Goal: Book appointment/travel/reservation

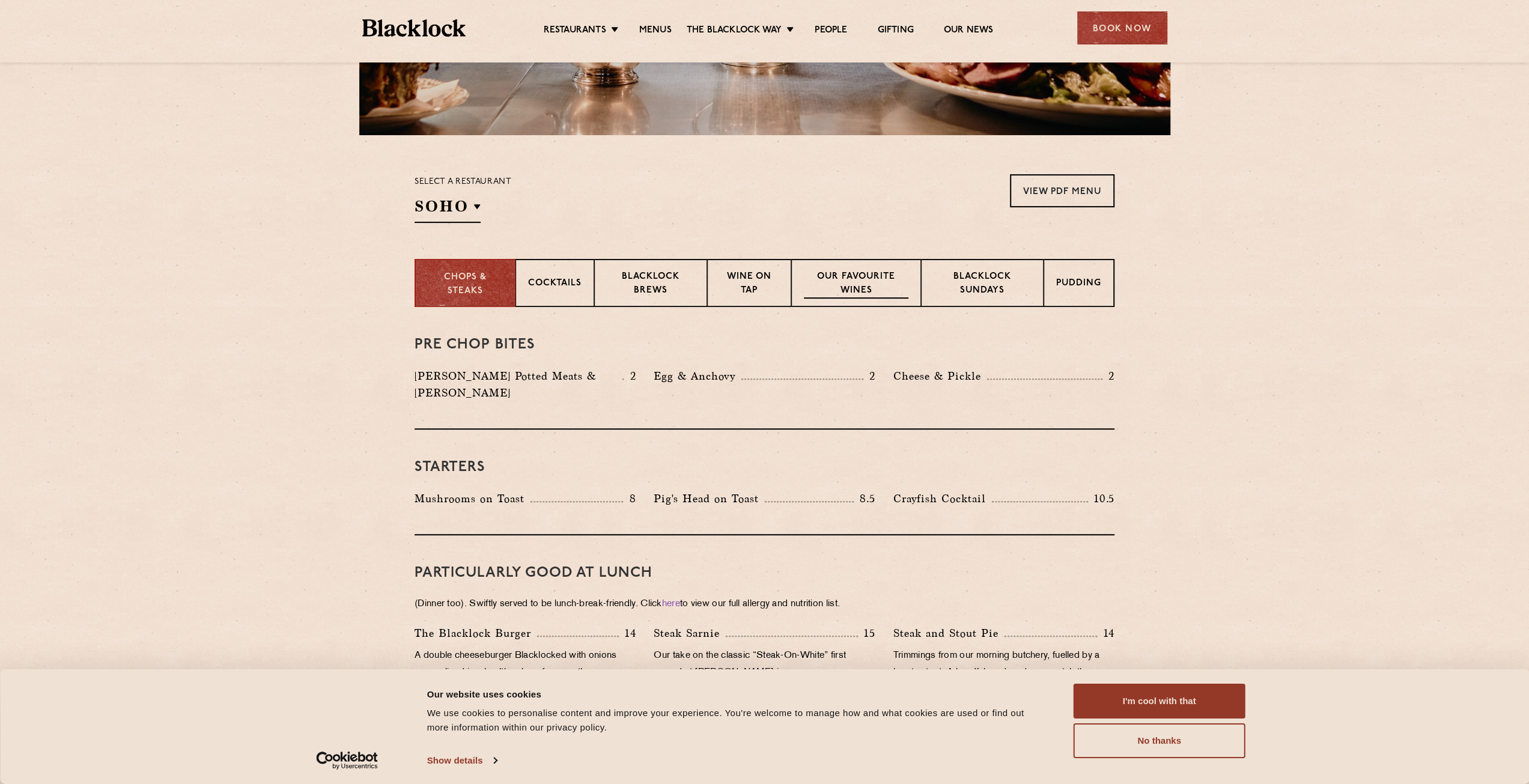
scroll to position [301, 0]
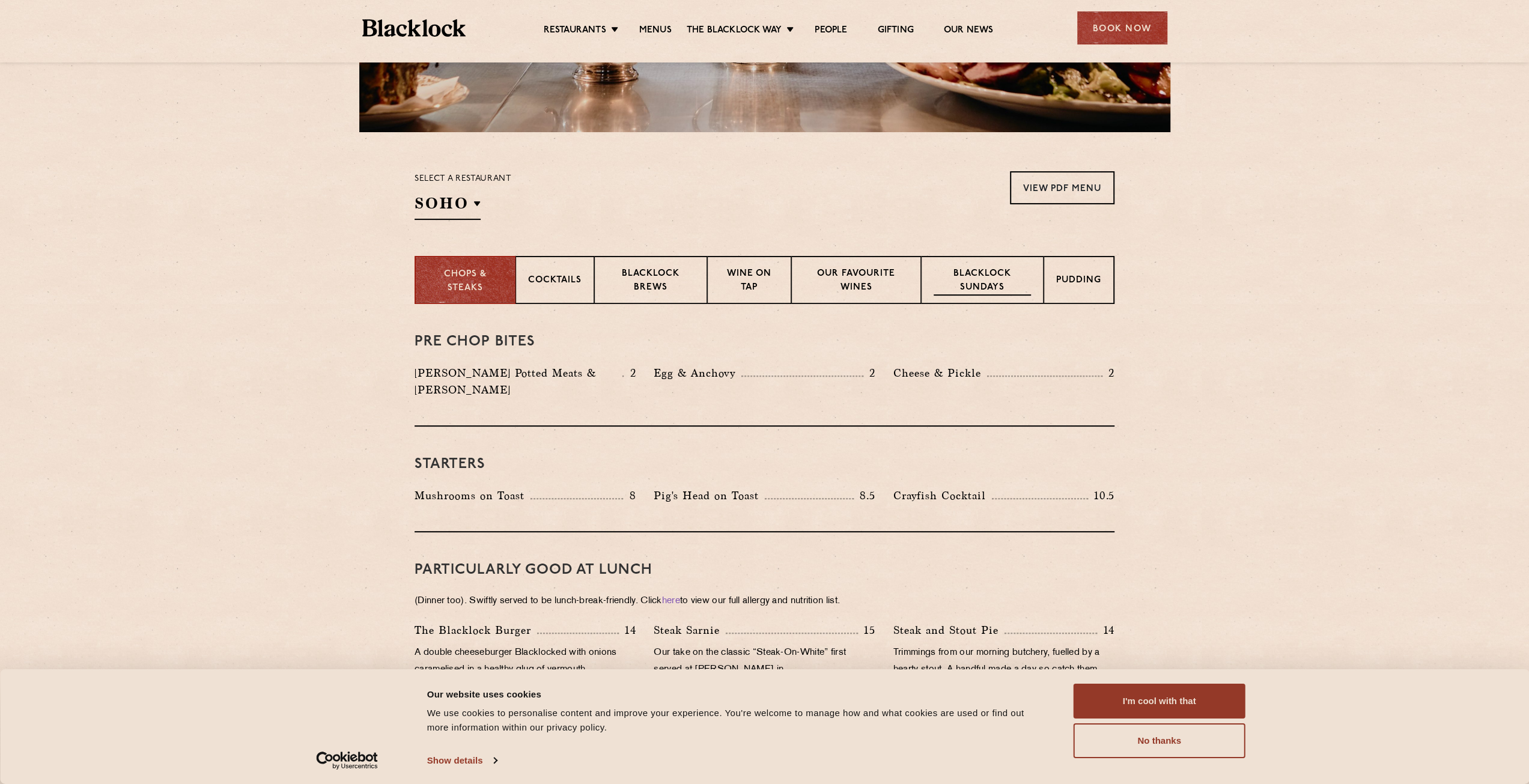
click at [956, 278] on p "Blacklock Sundays" at bounding box center [982, 281] width 97 height 28
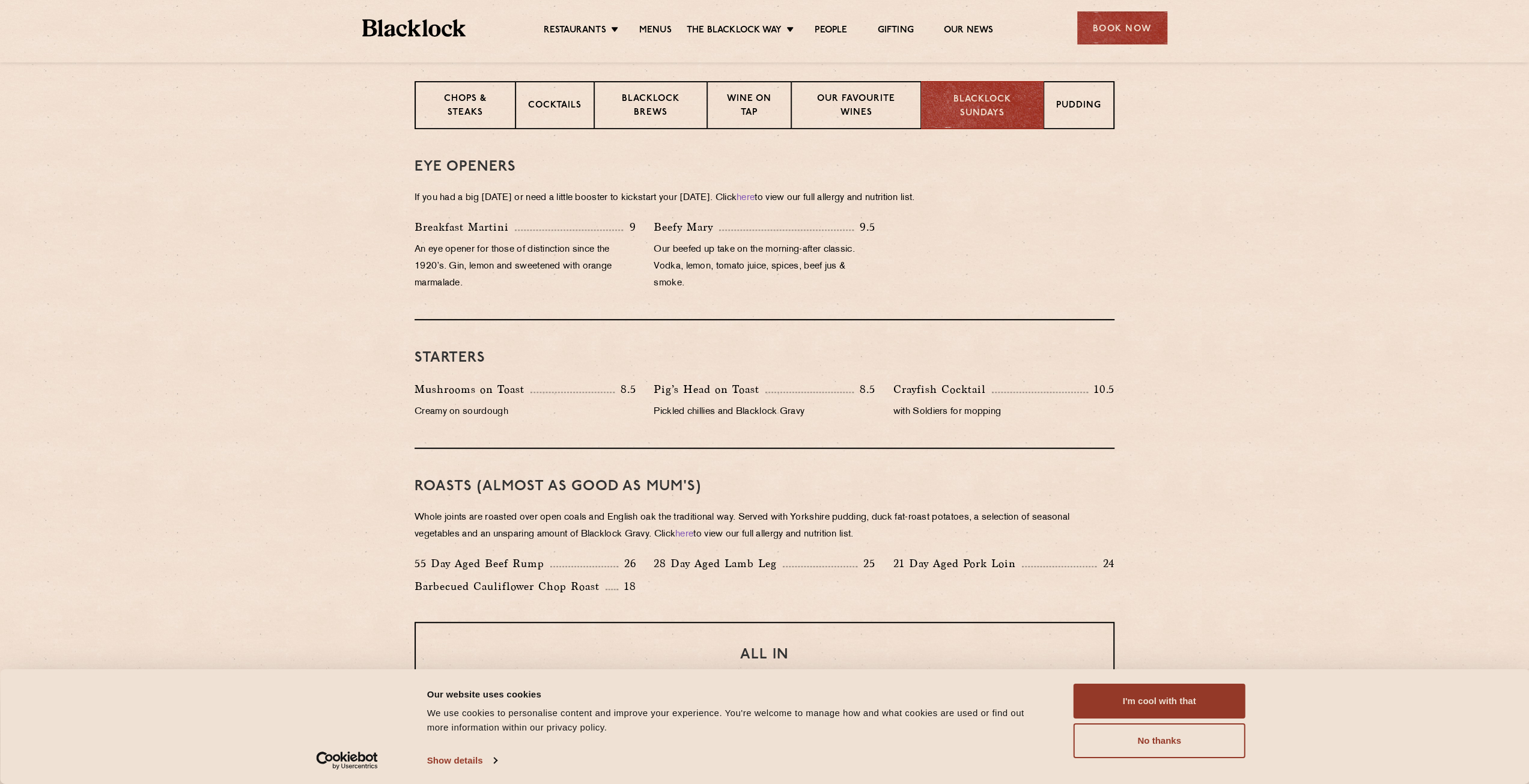
scroll to position [481, 0]
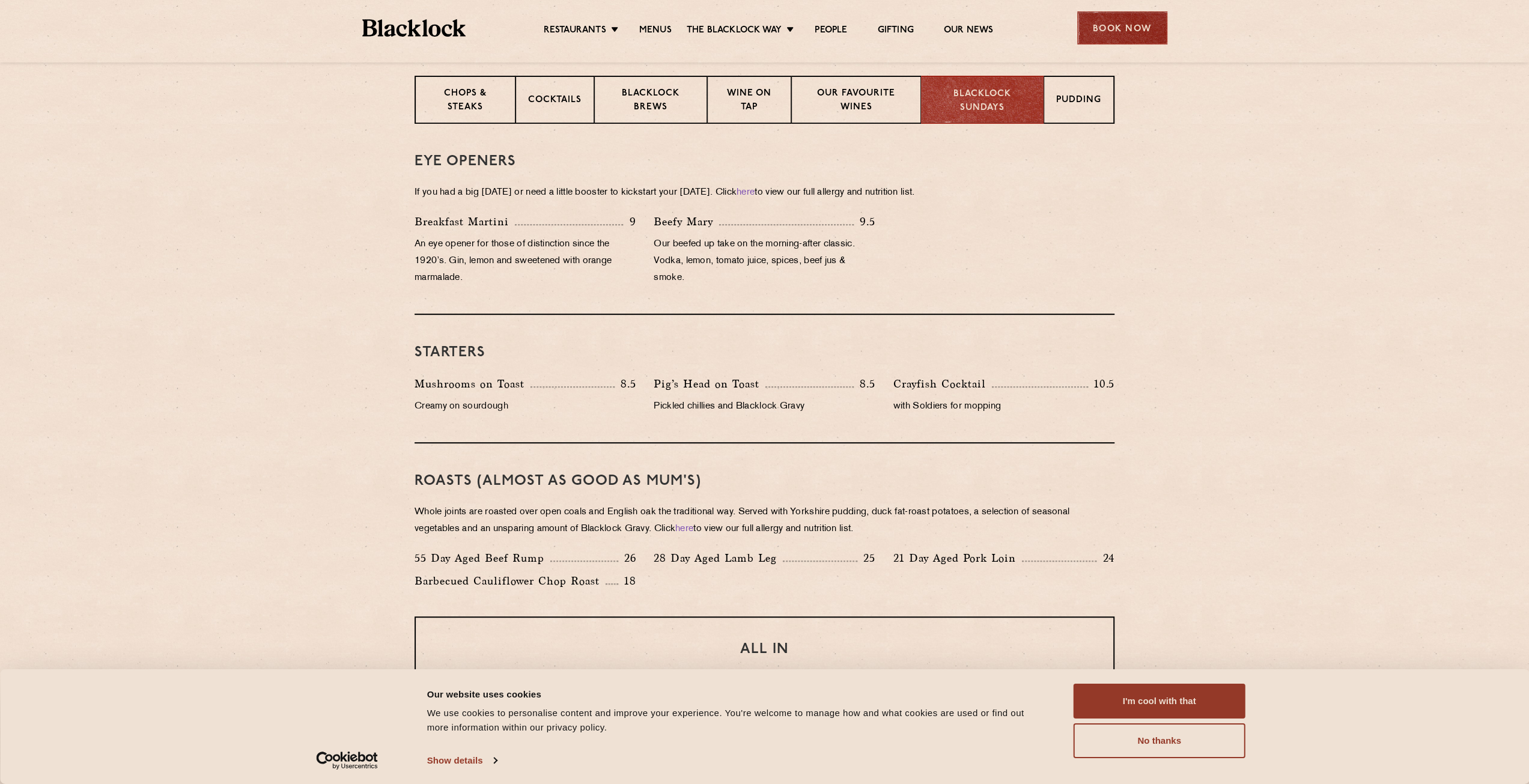
click at [1104, 28] on div "Book Now" at bounding box center [1122, 28] width 90 height 33
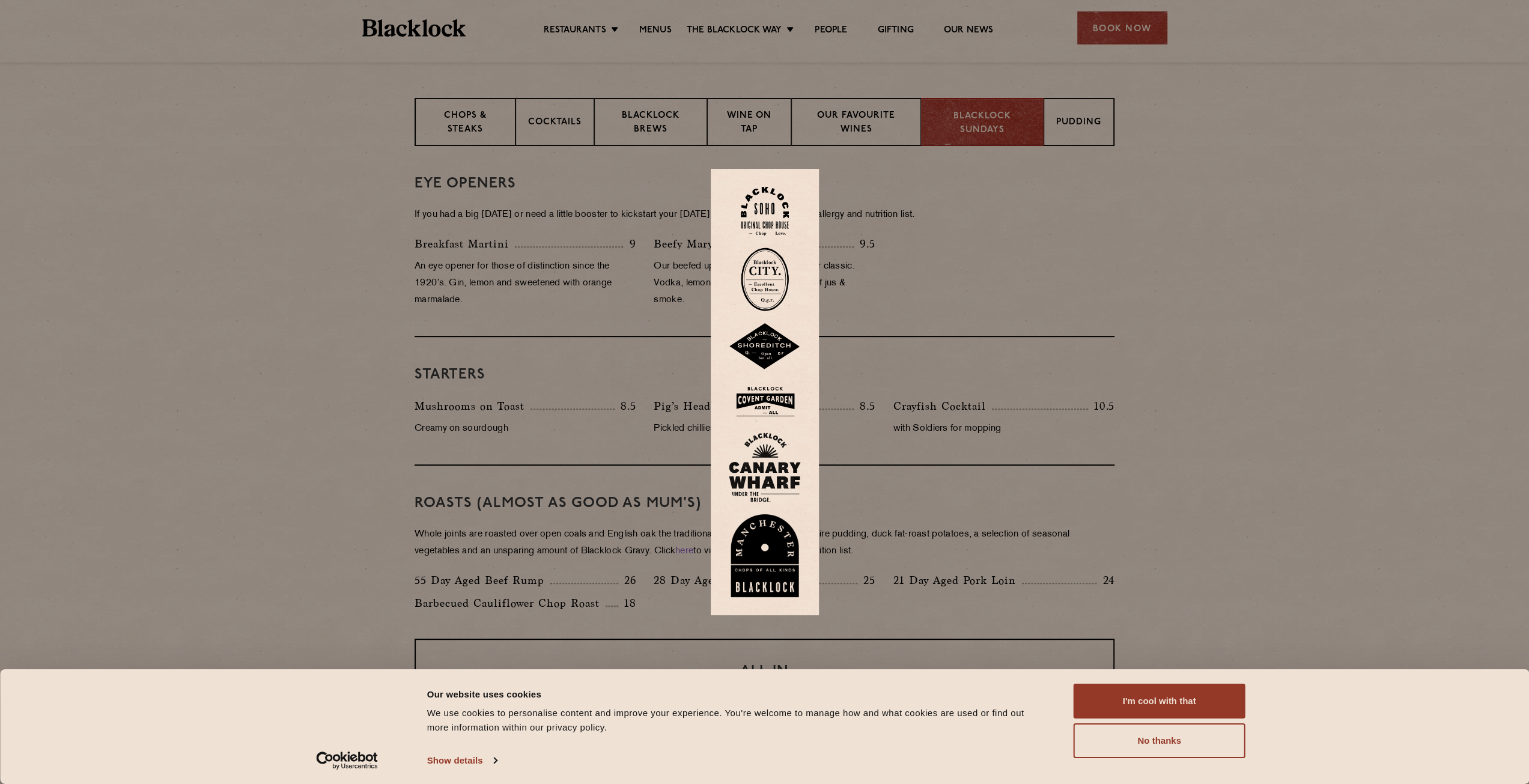
scroll to position [301, 0]
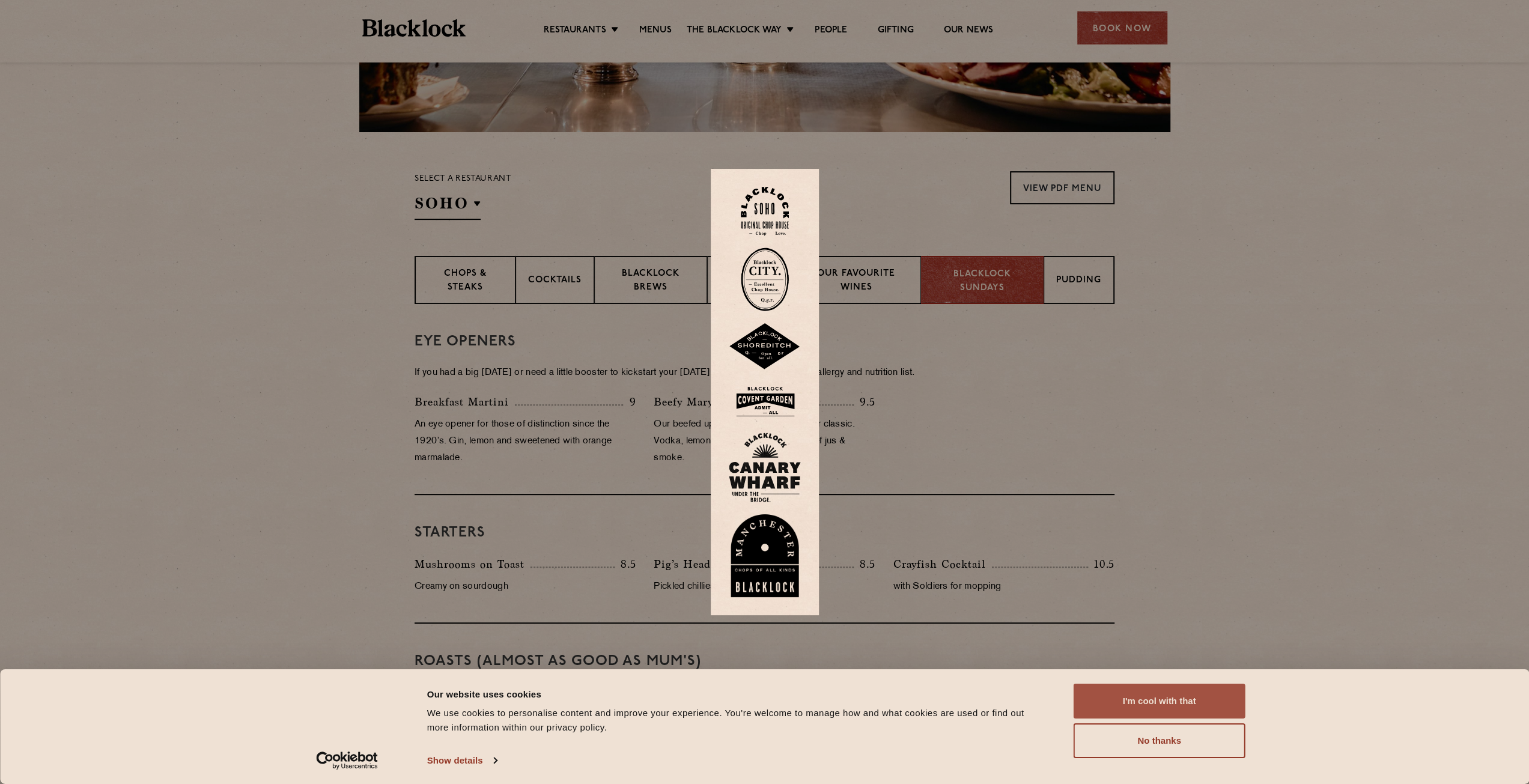
click at [1133, 701] on button "I'm cool with that" at bounding box center [1159, 701] width 172 height 35
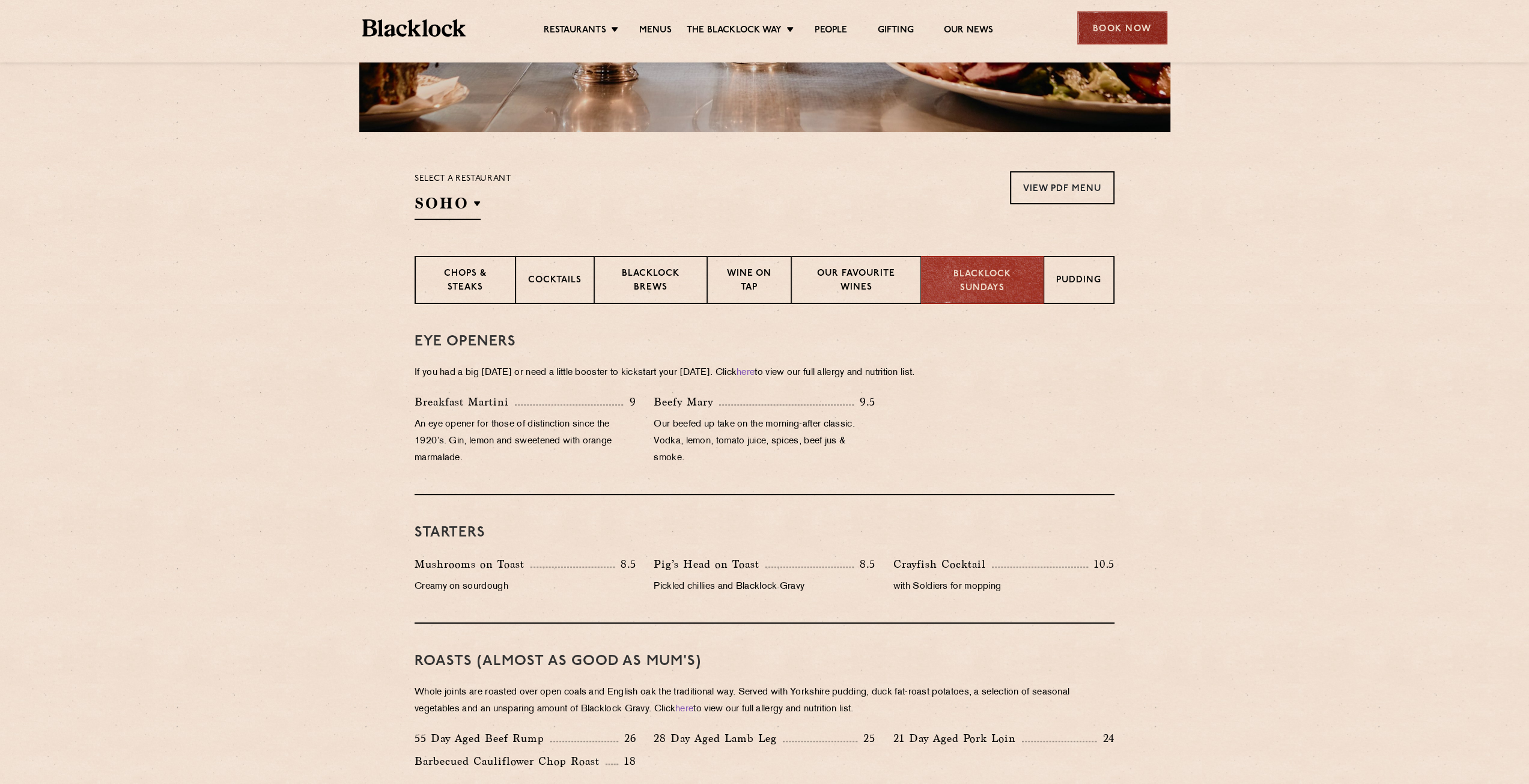
click at [1095, 22] on div "Book Now" at bounding box center [1122, 28] width 90 height 33
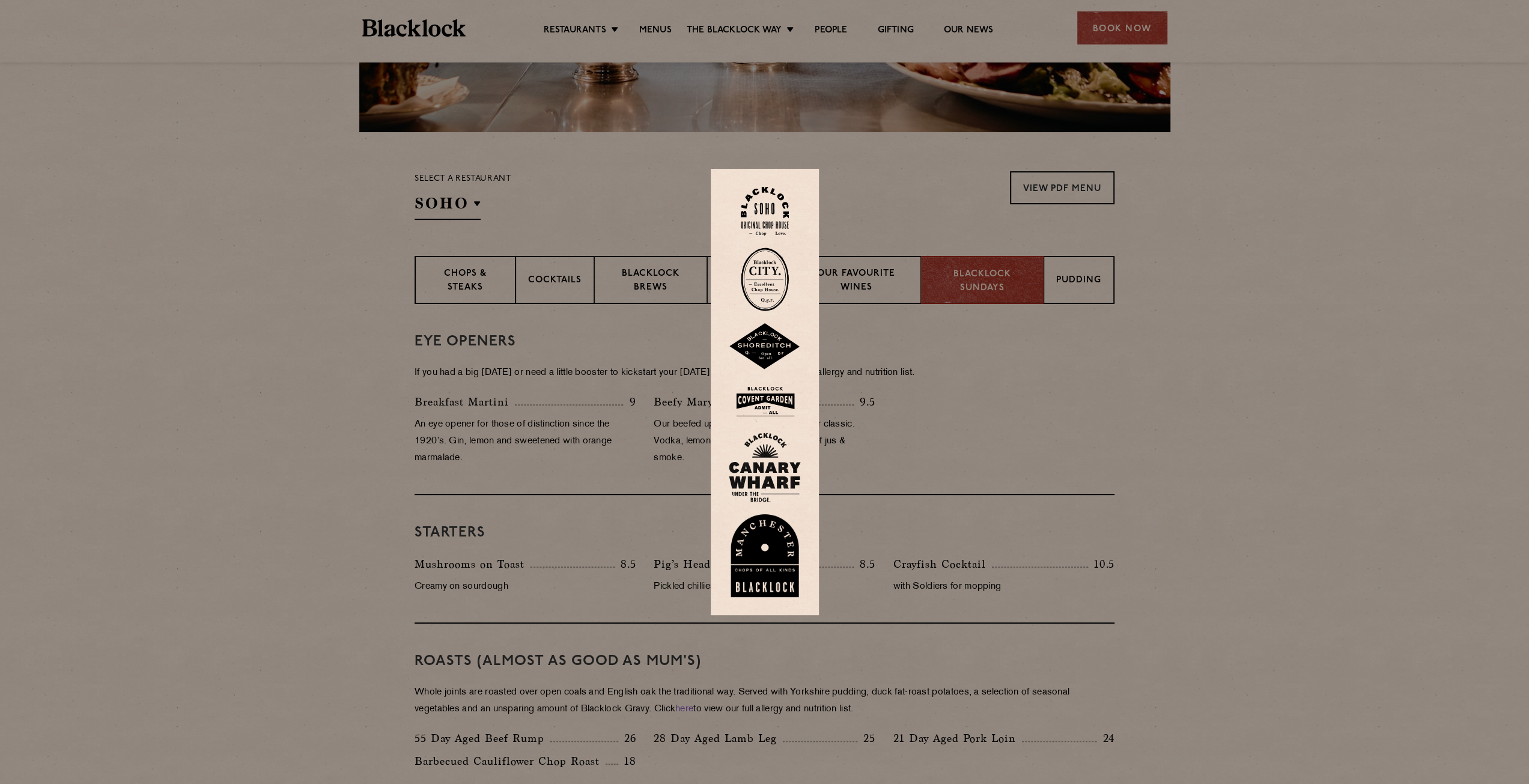
click at [753, 341] on img at bounding box center [765, 346] width 72 height 47
